Goal: Navigation & Orientation: Understand site structure

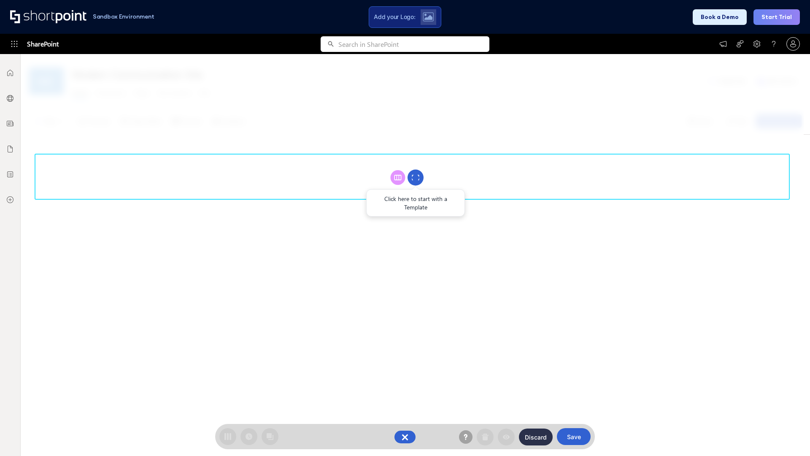
click at [416, 177] on circle at bounding box center [416, 178] width 16 height 16
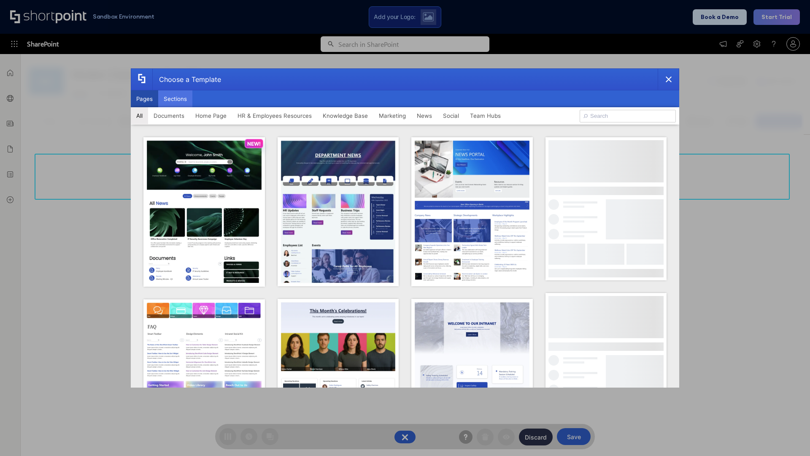
click at [175, 99] on button "Sections" at bounding box center [175, 98] width 34 height 17
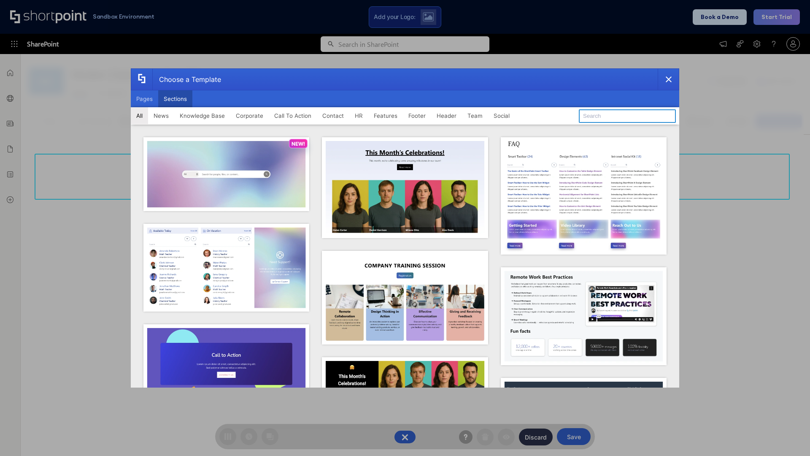
type input "Footer 8"
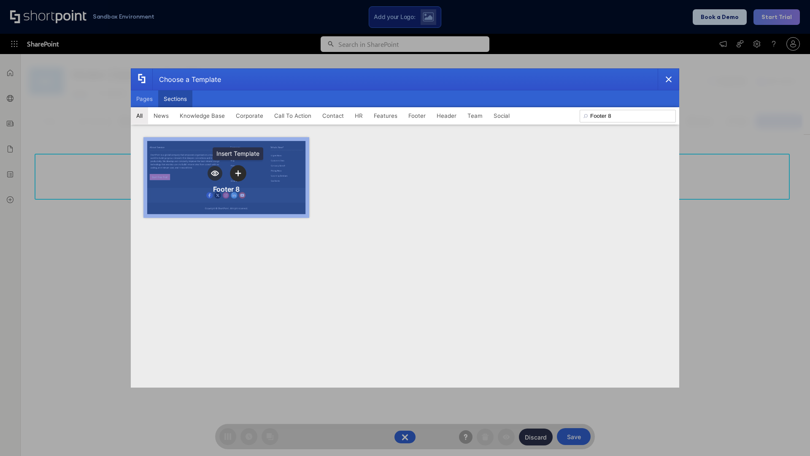
click at [238, 173] on icon "template selector" at bounding box center [238, 173] width 6 height 6
